Goal: Transaction & Acquisition: Purchase product/service

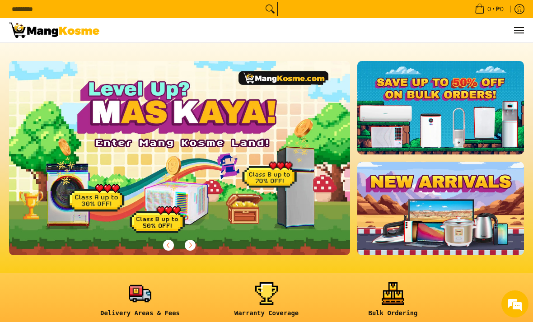
click at [482, 111] on link at bounding box center [441, 108] width 167 height 94
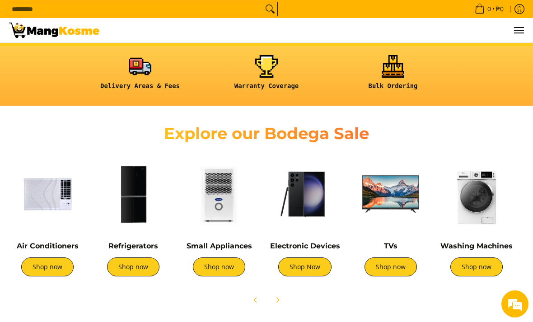
scroll to position [0, 683]
click at [134, 269] on link "Shop now" at bounding box center [133, 267] width 52 height 19
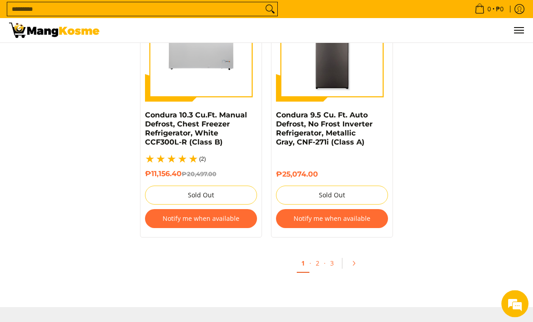
scroll to position [1942, 0]
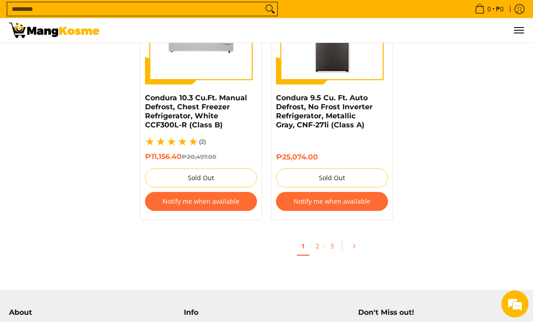
click at [314, 245] on link "2" at bounding box center [317, 246] width 13 height 18
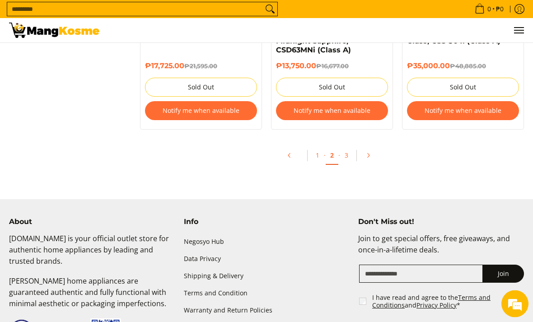
scroll to position [2045, 0]
click at [349, 146] on link "3" at bounding box center [346, 155] width 13 height 18
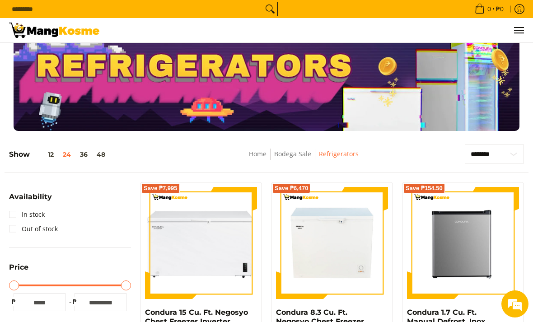
scroll to position [18, 0]
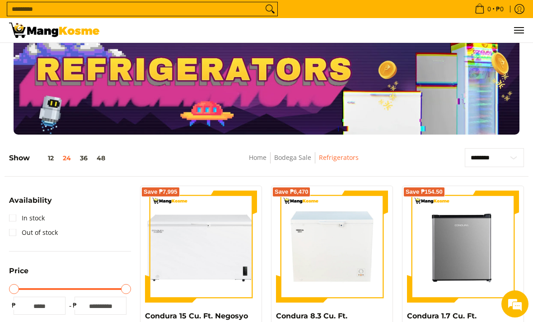
click at [88, 159] on button "36" at bounding box center [83, 158] width 17 height 7
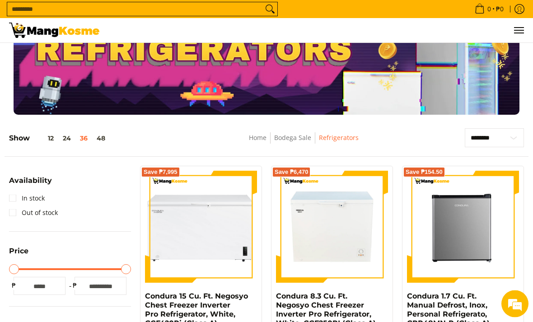
scroll to position [0, 0]
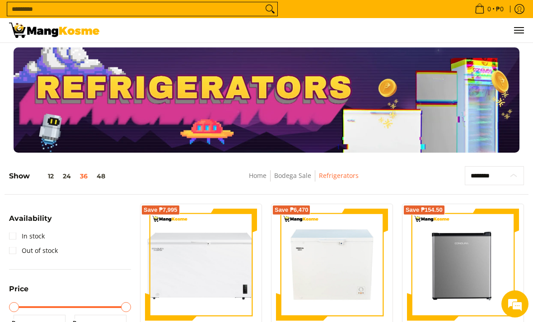
click at [511, 172] on select "**********" at bounding box center [494, 175] width 59 height 19
click at [298, 174] on link "Bodega Sale" at bounding box center [292, 175] width 37 height 9
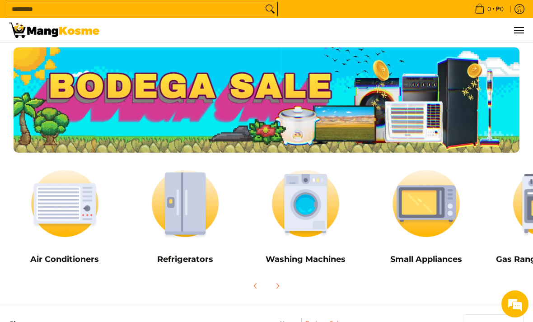
click at [313, 215] on img at bounding box center [306, 204] width 112 height 84
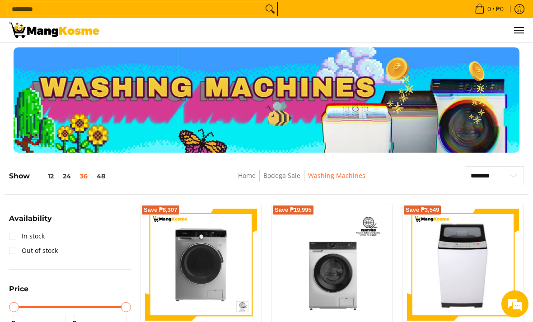
click at [278, 175] on link "Bodega Sale" at bounding box center [282, 175] width 37 height 9
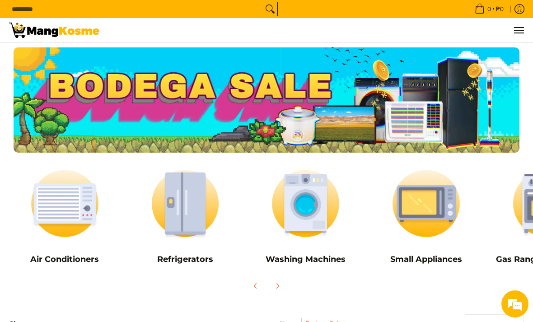
click at [453, 204] on img at bounding box center [427, 204] width 112 height 84
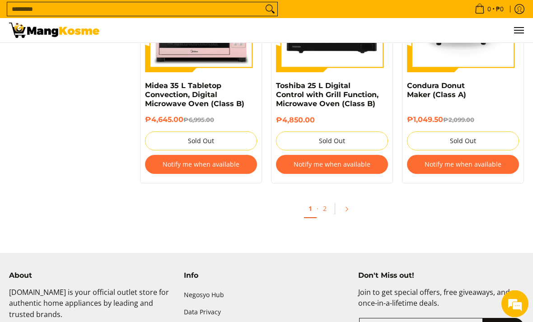
scroll to position [2623, 0]
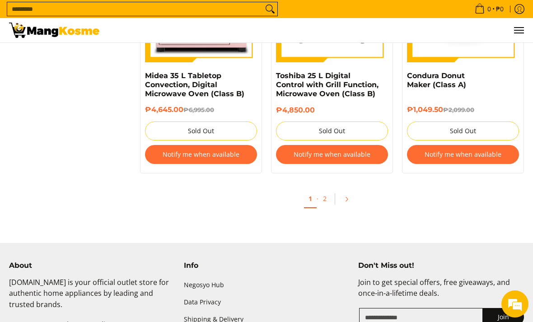
click at [327, 192] on link "2" at bounding box center [325, 199] width 13 height 18
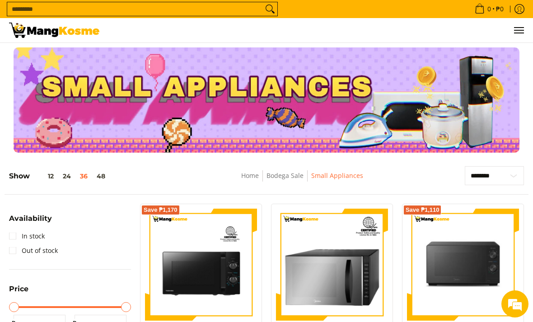
click at [252, 177] on link "Home" at bounding box center [250, 175] width 18 height 9
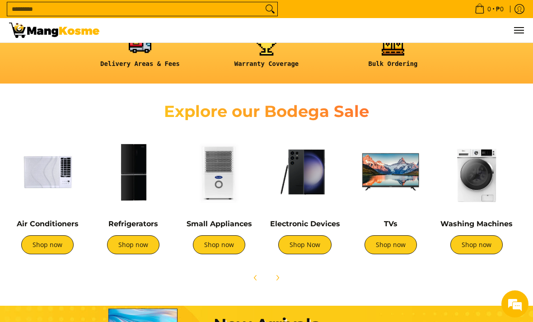
scroll to position [0, 341]
click at [387, 245] on link "Shop now" at bounding box center [391, 245] width 52 height 19
